Goal: Task Accomplishment & Management: Complete application form

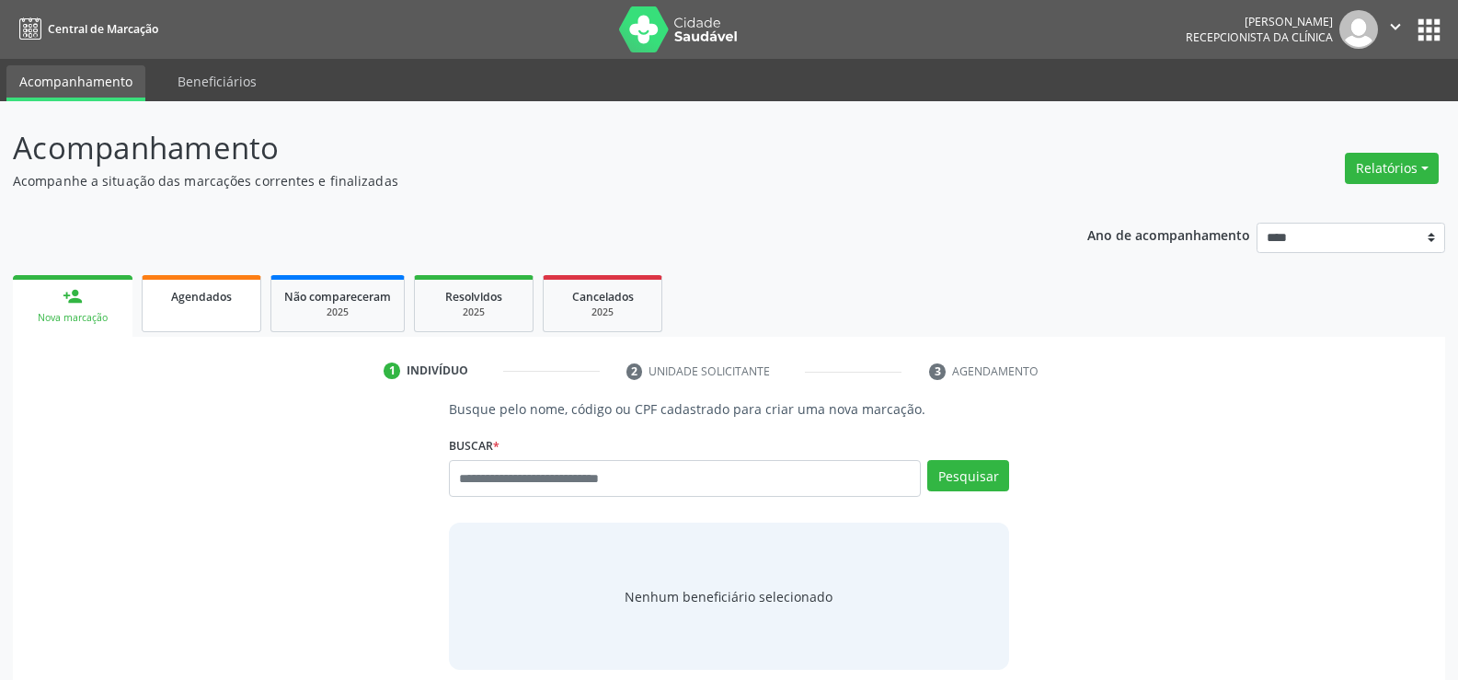
click at [185, 302] on span "Agendados" at bounding box center [201, 297] width 61 height 16
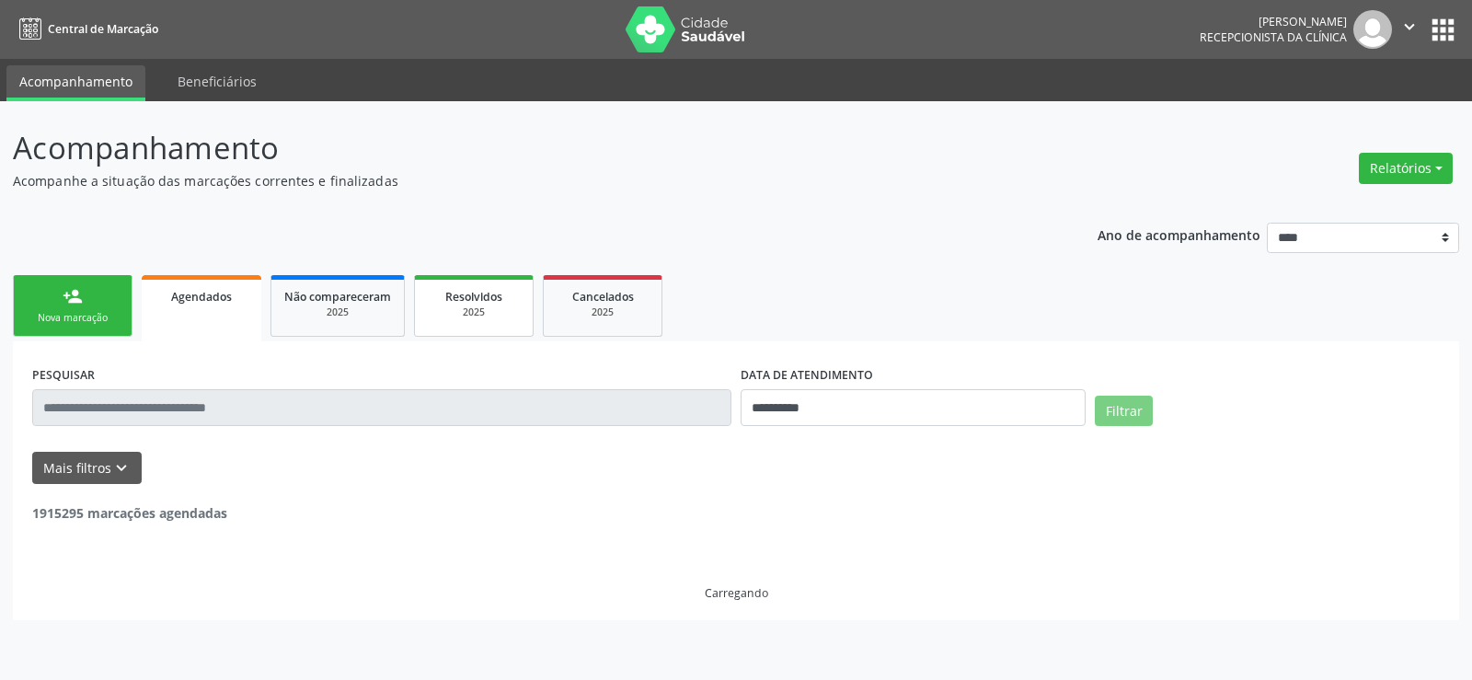
click at [534, 292] on link "Resolvidos 2025" at bounding box center [474, 306] width 120 height 62
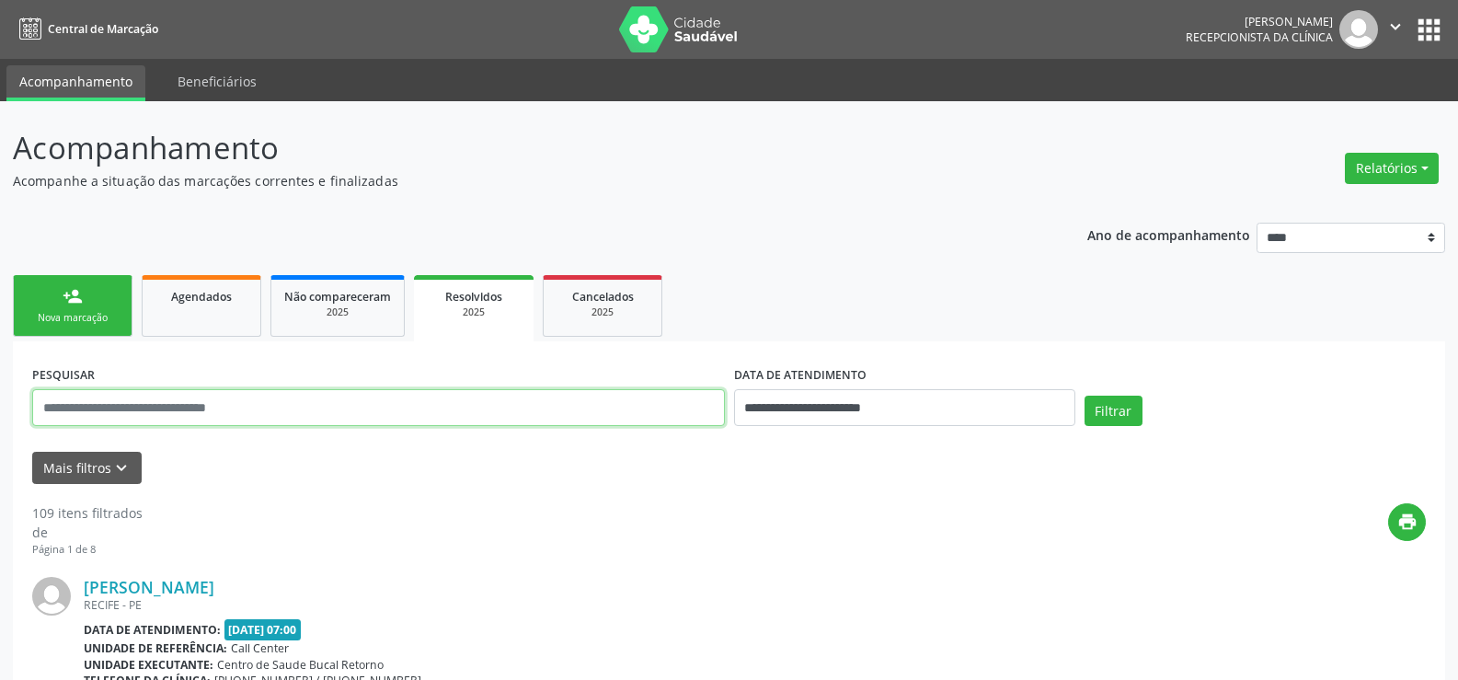
click at [218, 410] on input "text" at bounding box center [378, 407] width 693 height 37
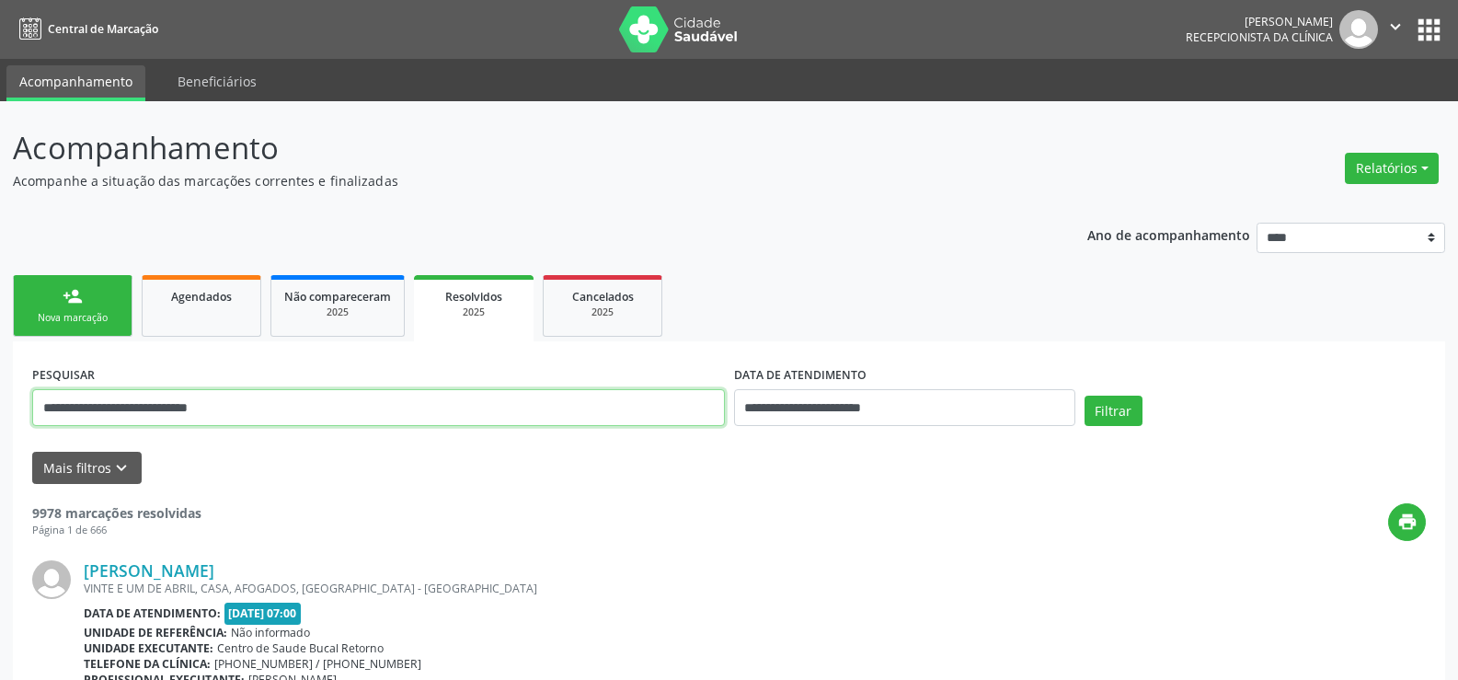
type input "**********"
click at [1085, 396] on button "Filtrar" at bounding box center [1114, 411] width 58 height 31
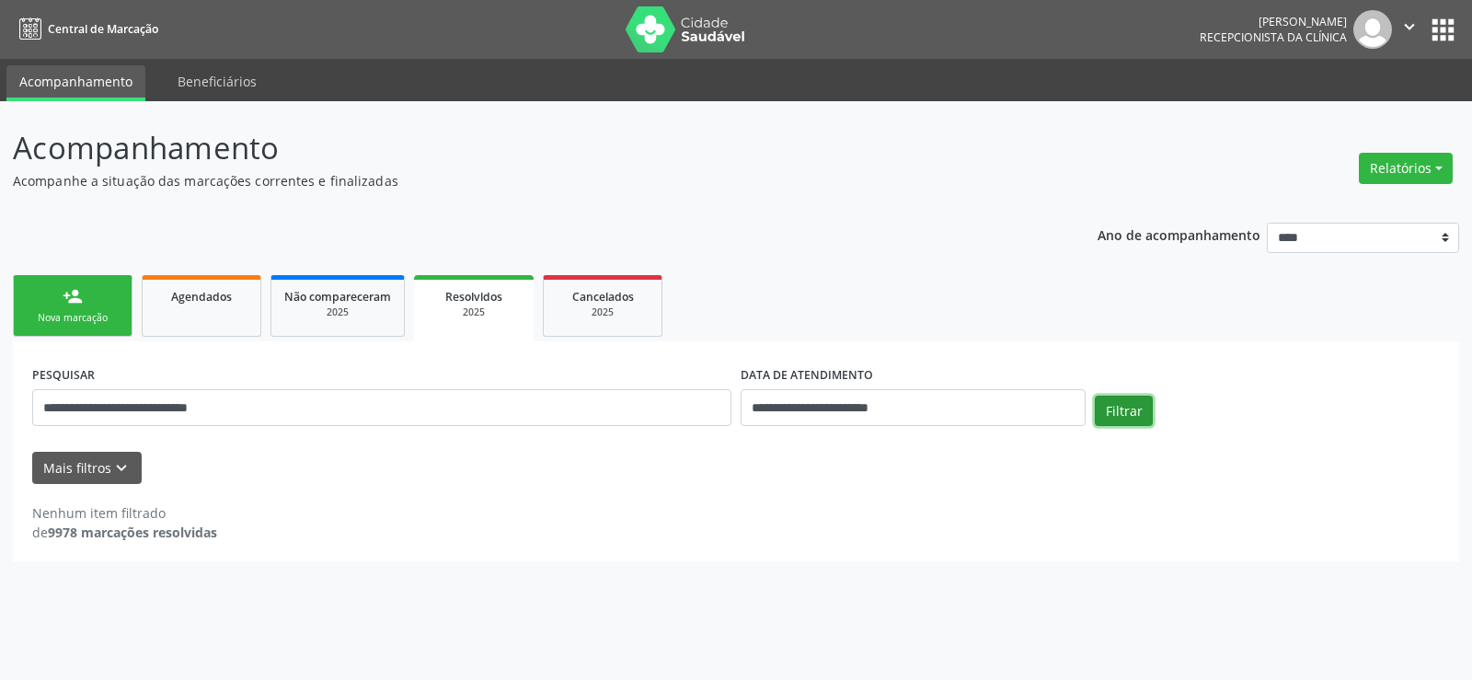
click at [1145, 414] on button "Filtrar" at bounding box center [1124, 411] width 58 height 31
click at [1122, 420] on button "Filtrar" at bounding box center [1124, 411] width 58 height 31
click at [36, 292] on link "person_add Nova marcação" at bounding box center [73, 306] width 120 height 62
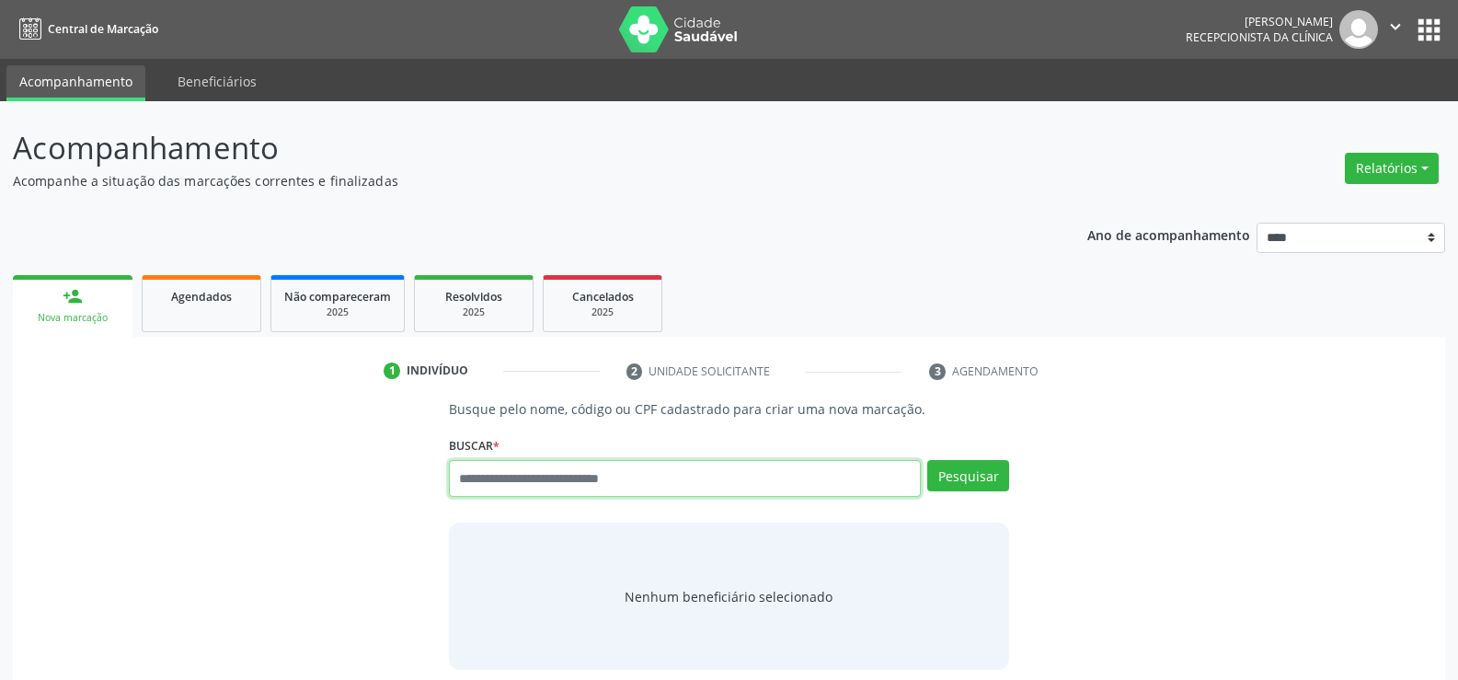
click at [533, 467] on input "text" at bounding box center [685, 478] width 472 height 37
type input "**********"
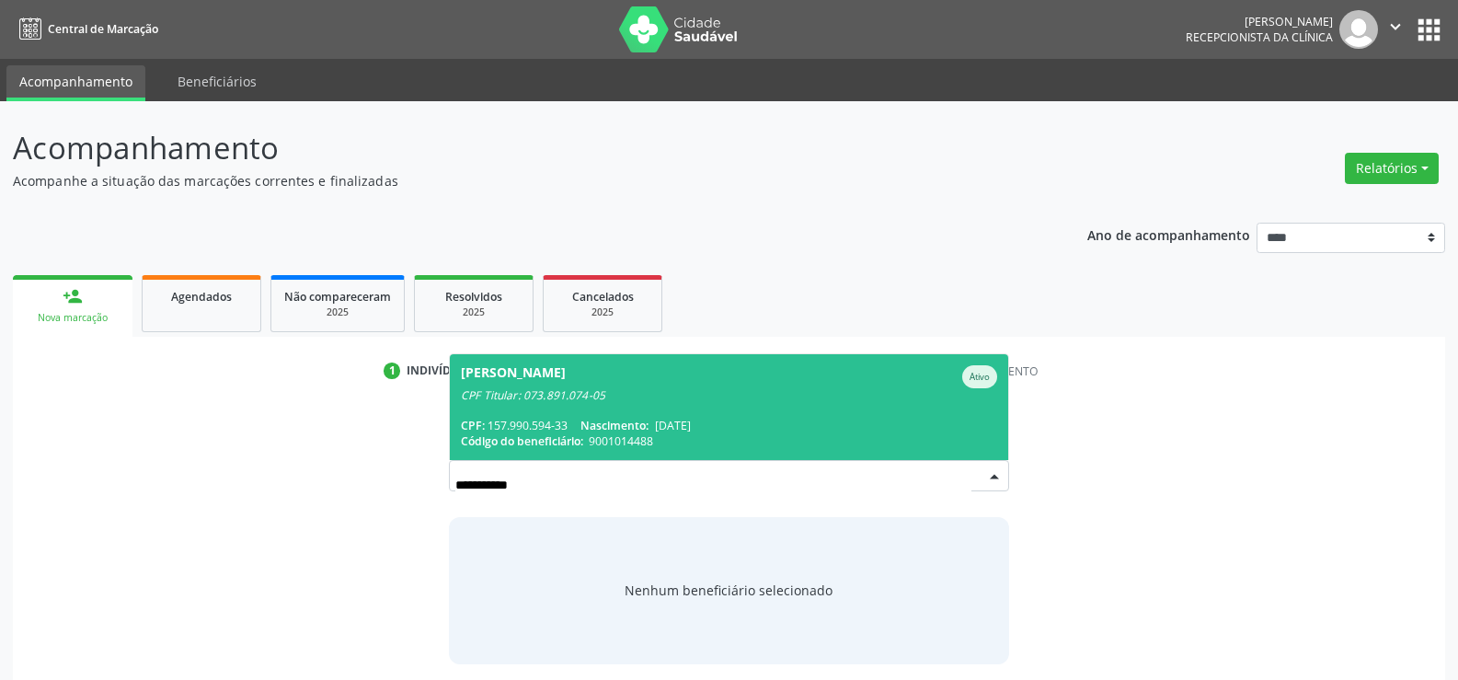
click at [530, 414] on span "Lian Taffarel Rodrigues de Melo Ativo CPF Titular: 073.891.074-05 CPF: 157.990.…" at bounding box center [729, 407] width 559 height 106
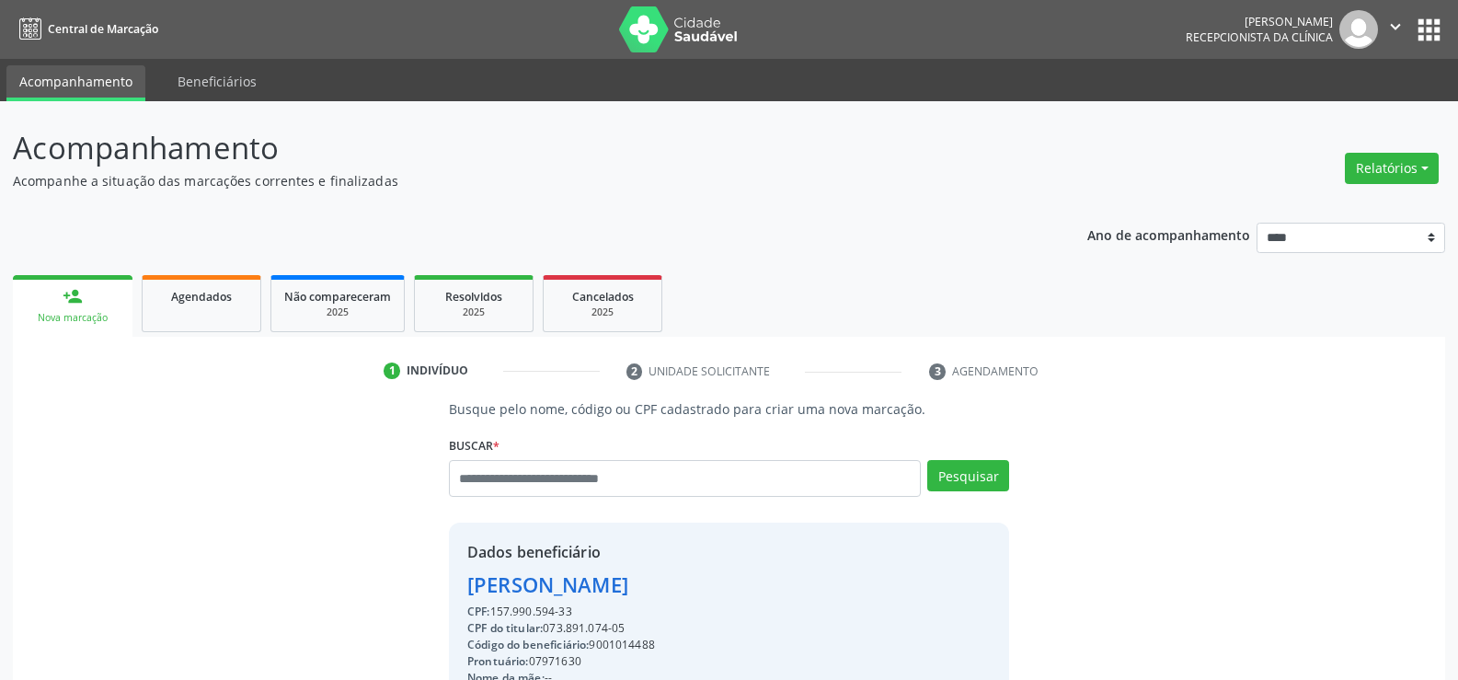
drag, startPoint x: 576, startPoint y: 609, endPoint x: 435, endPoint y: 593, distance: 141.8
click at [436, 593] on div "Busque pelo nome, código ou CPF cadastrado para criar uma nova marcação. Buscar…" at bounding box center [729, 637] width 586 height 477
copy div "Lian Taffarel Rodrigues de Melo CPF: 157.990.594-33"
